Goal: Check status: Check status

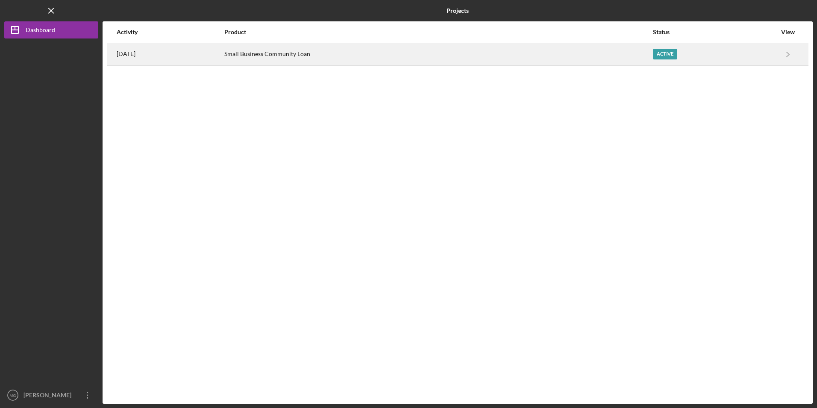
click at [316, 51] on div "Small Business Community Loan" at bounding box center [438, 54] width 428 height 21
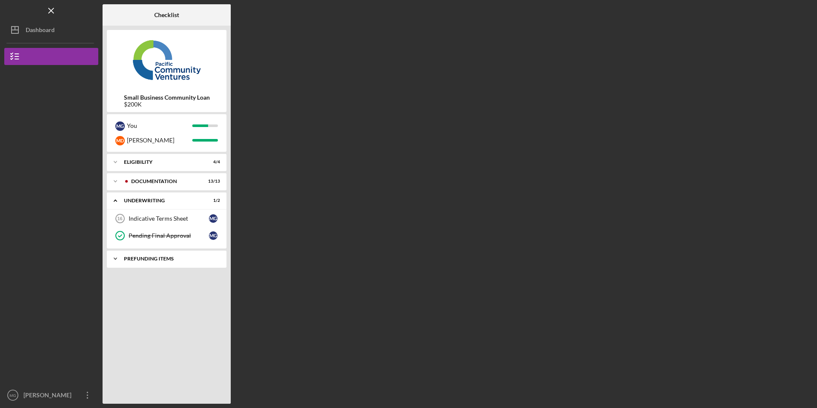
click at [153, 259] on div "Prefunding Items" at bounding box center [170, 258] width 92 height 5
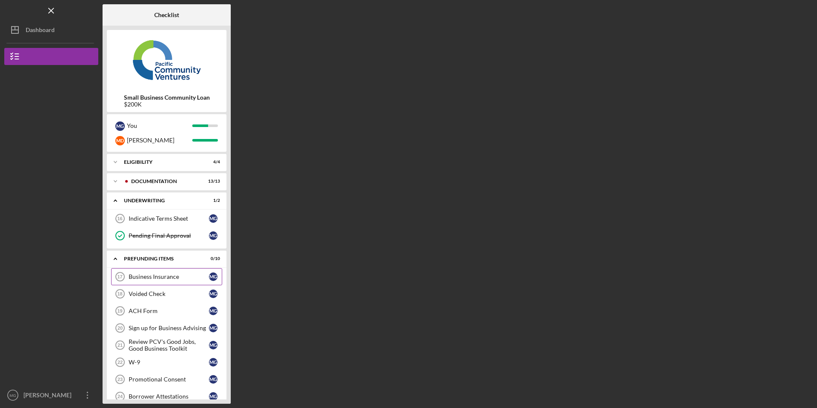
click at [156, 274] on div "Business Insurance" at bounding box center [169, 276] width 80 height 7
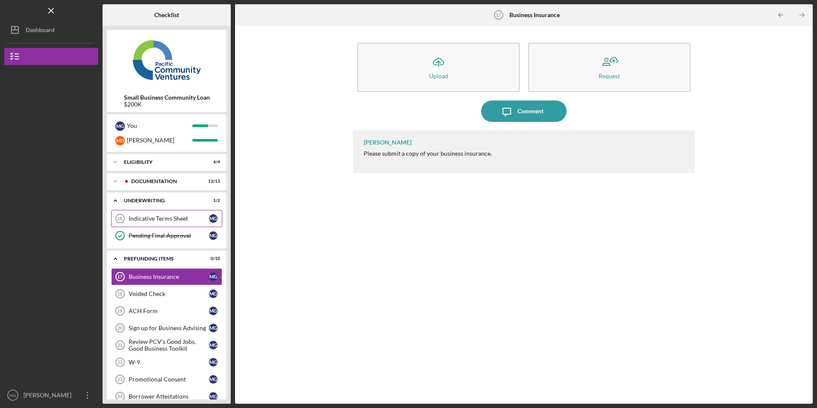
click at [160, 218] on div "Indicative Terms Sheet" at bounding box center [169, 218] width 80 height 7
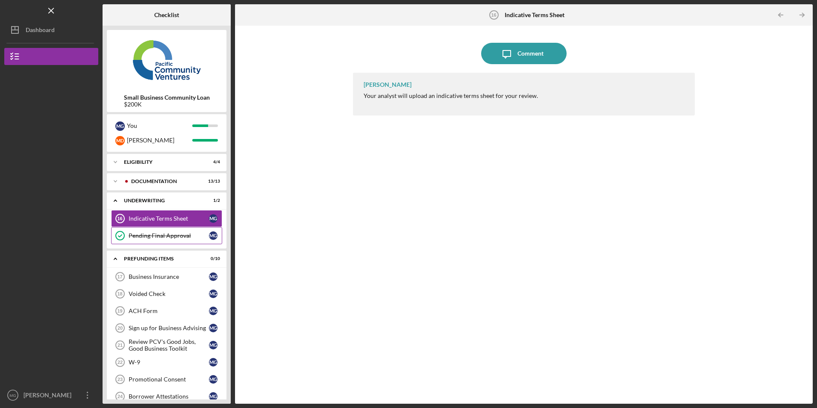
click at [152, 237] on div "Pending Final Approval" at bounding box center [169, 235] width 80 height 7
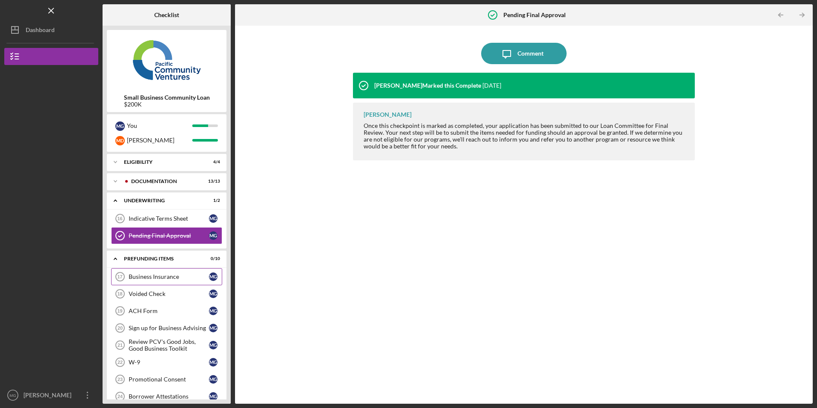
click at [147, 274] on div "Business Insurance" at bounding box center [169, 276] width 80 height 7
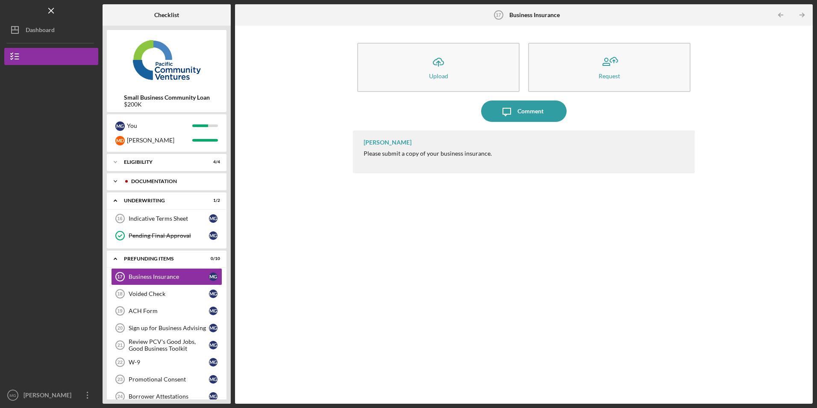
click at [147, 184] on div "Icon/Expander Documentation 13 / 13" at bounding box center [167, 181] width 120 height 17
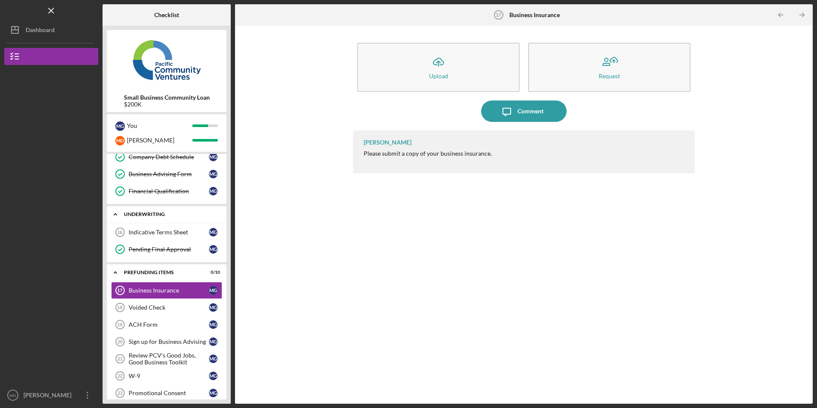
scroll to position [275, 0]
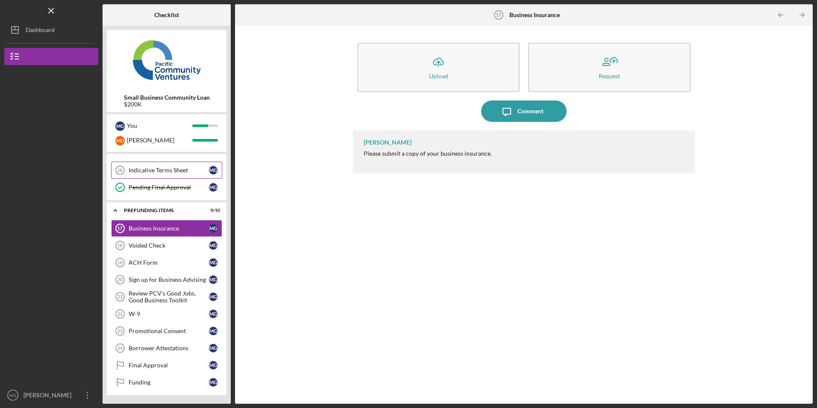
click at [148, 168] on div "Indicative Terms Sheet" at bounding box center [169, 170] width 80 height 7
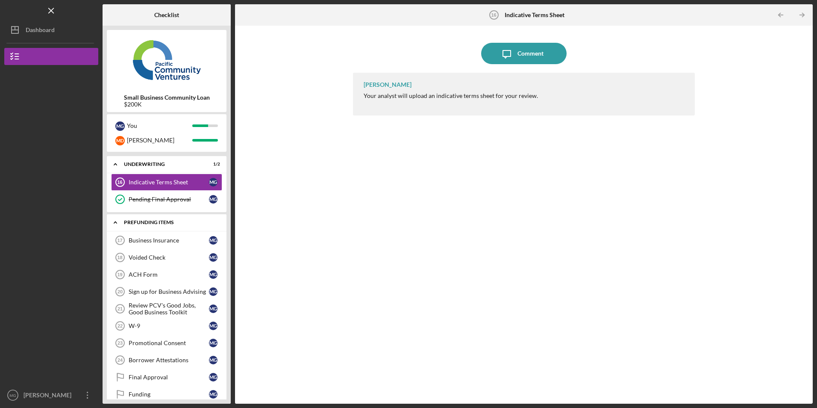
scroll to position [275, 0]
